Goal: Entertainment & Leisure: Browse casually

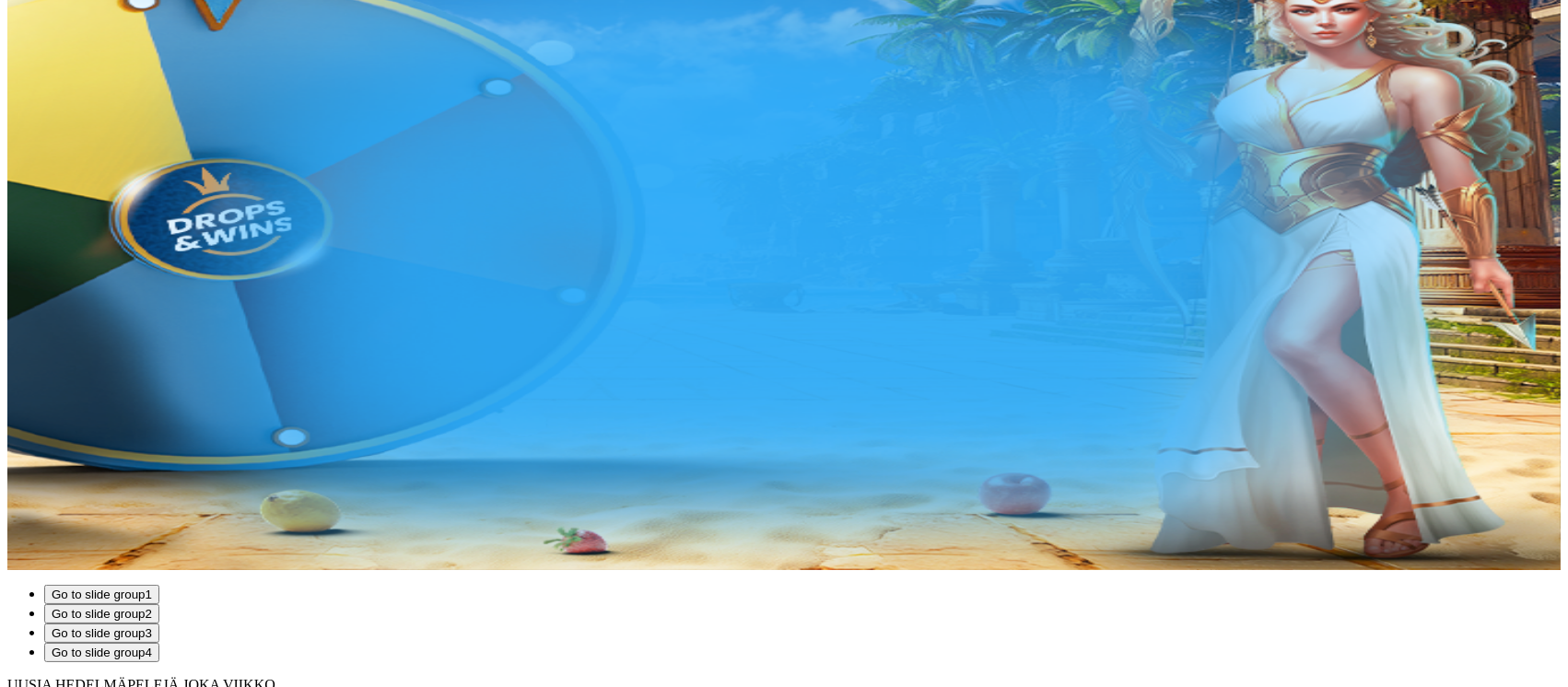
scroll to position [491, 0]
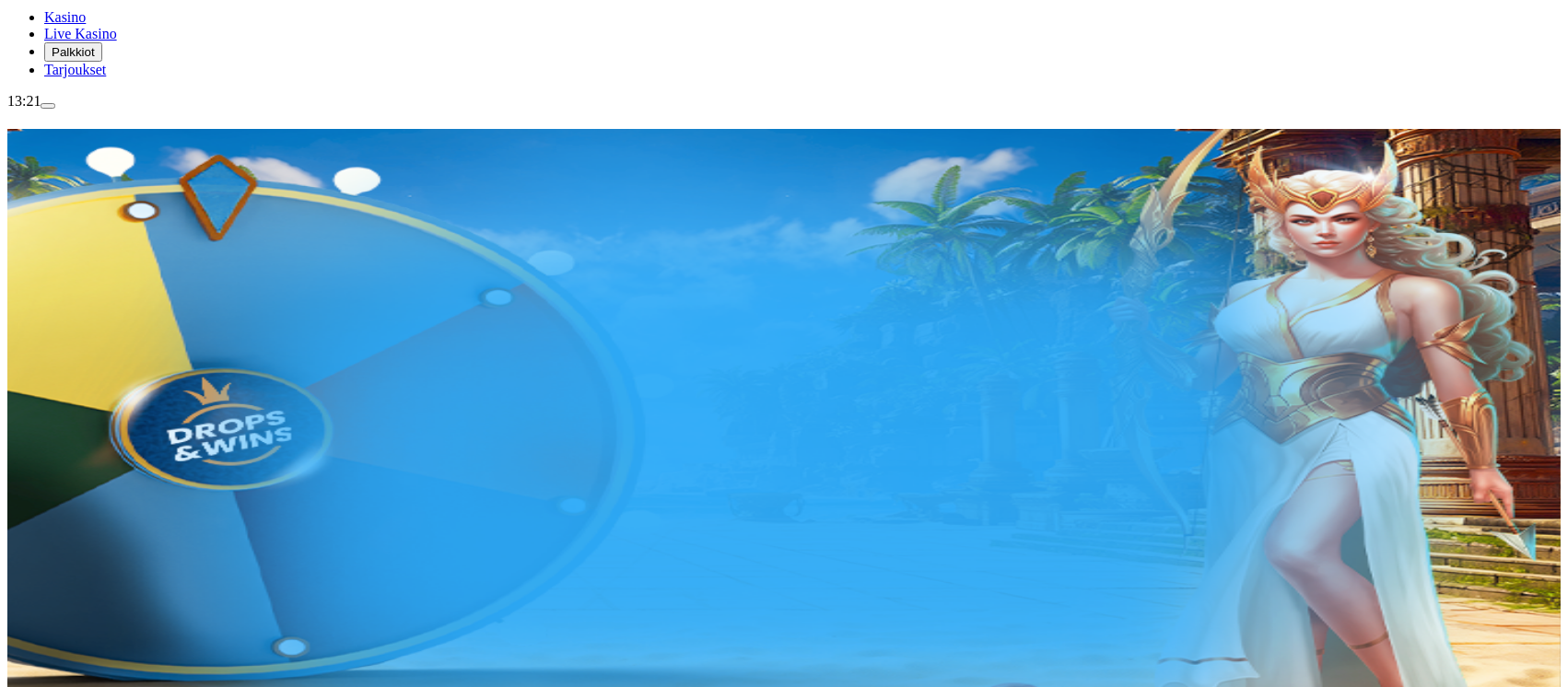
click at [93, 59] on span "Palkkiot" at bounding box center [73, 52] width 44 height 14
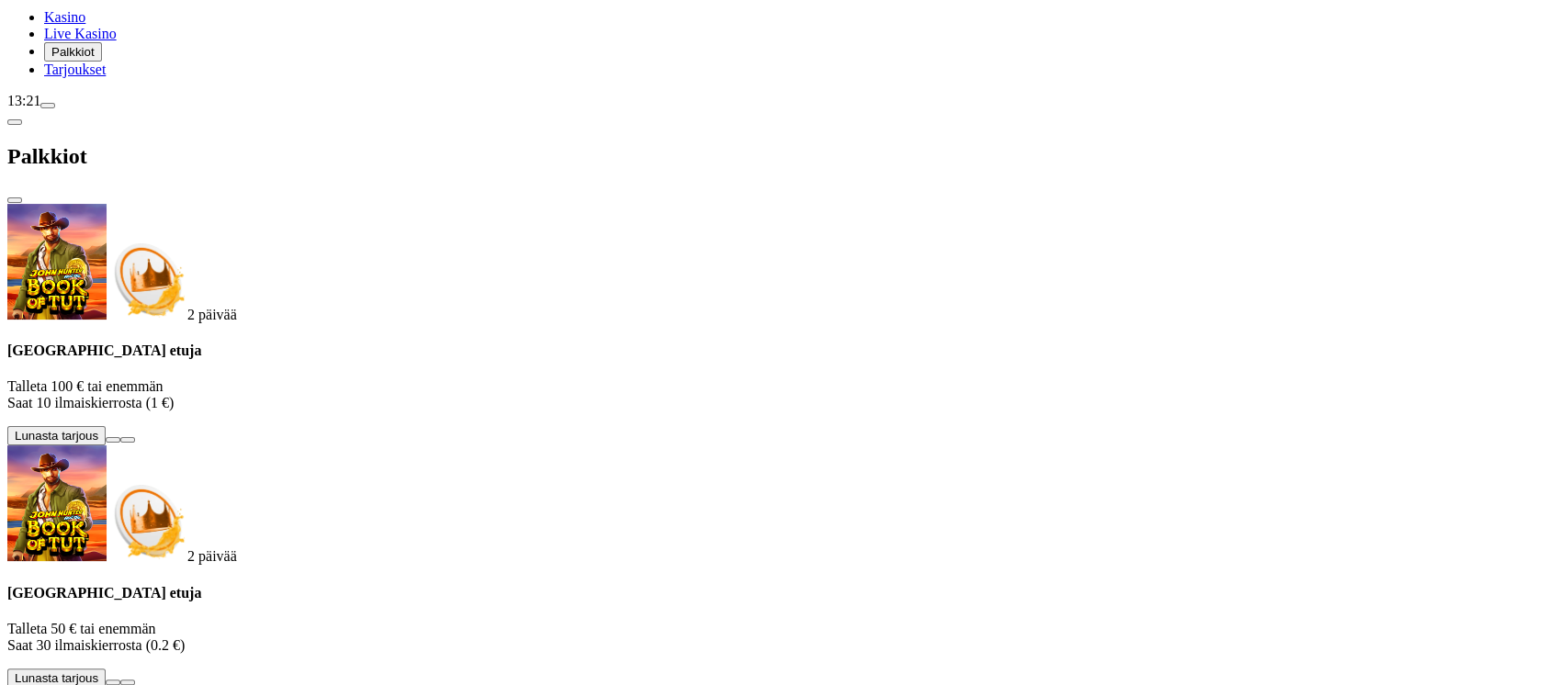
click at [14, 200] on span "close icon" at bounding box center [14, 200] width 0 height 0
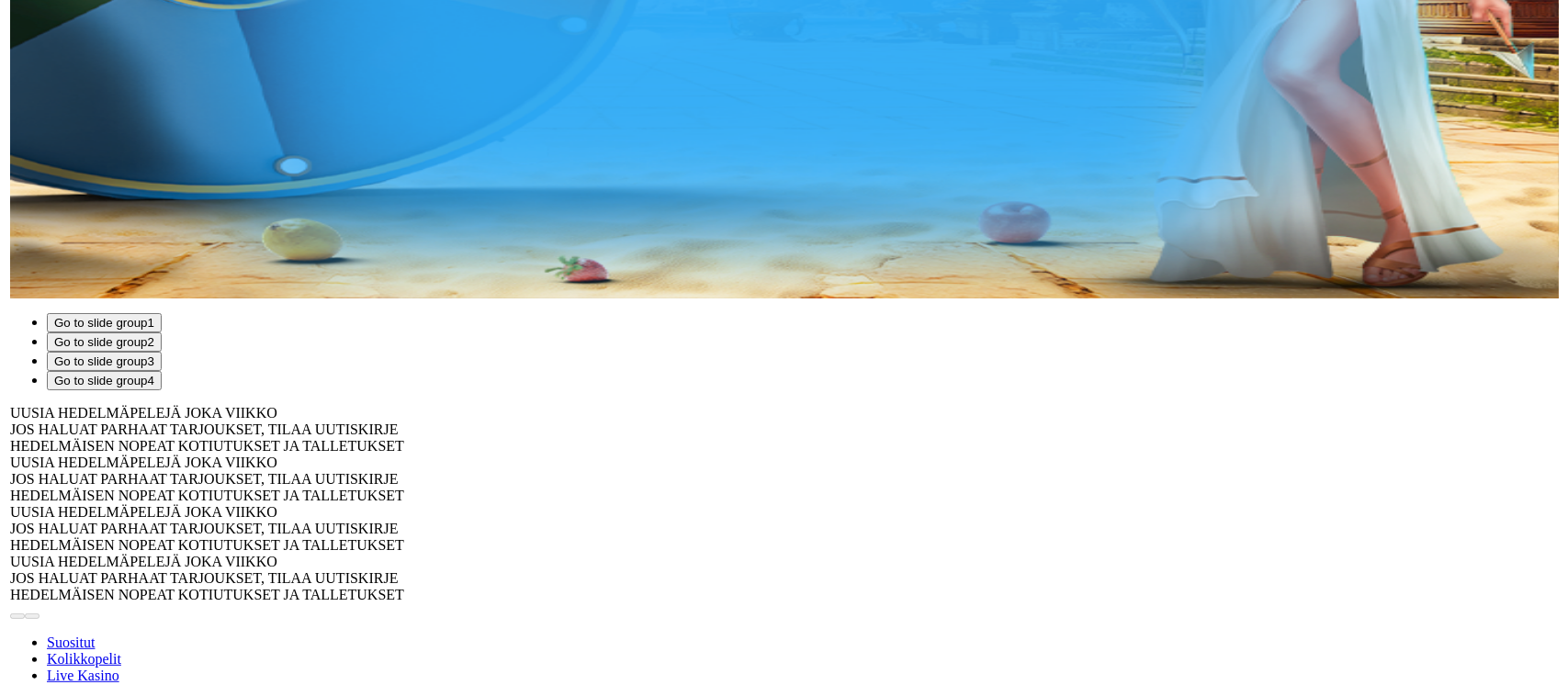
scroll to position [857, 0]
